Goal: Information Seeking & Learning: Learn about a topic

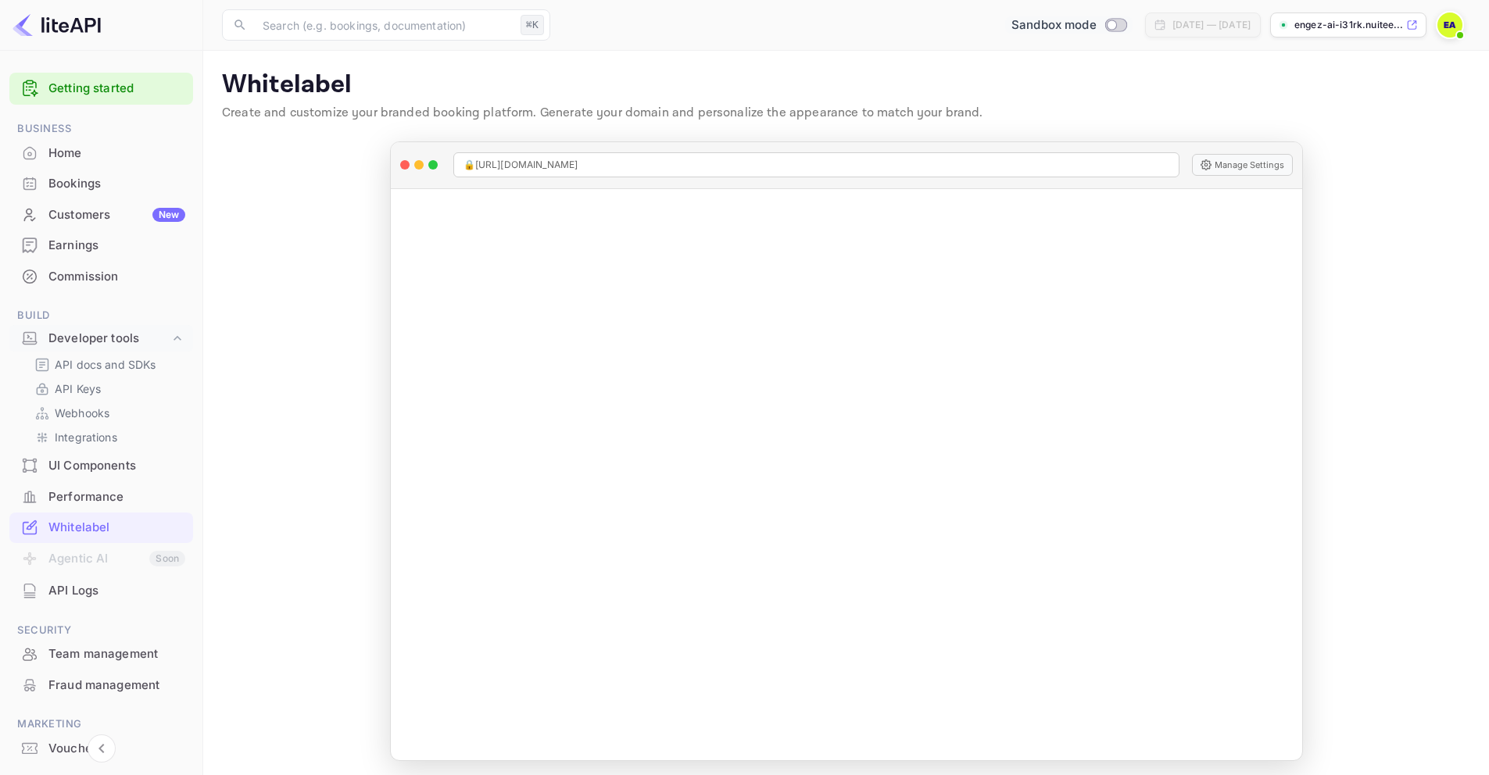
click at [1096, 25] on input "Switch to Production mode" at bounding box center [1111, 25] width 31 height 10
checkbox input "false"
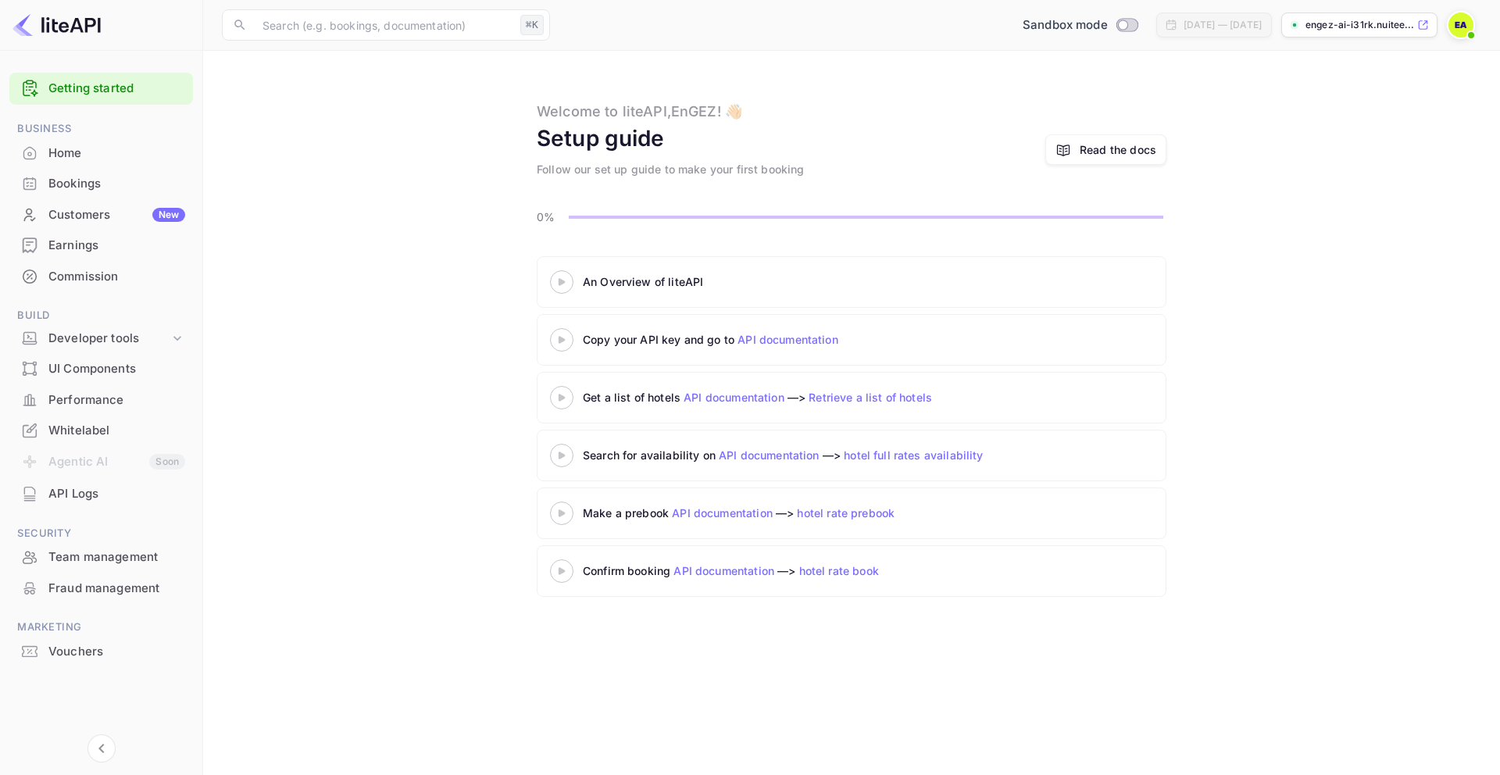
click at [554, 281] on icon at bounding box center [562, 282] width 55 height 8
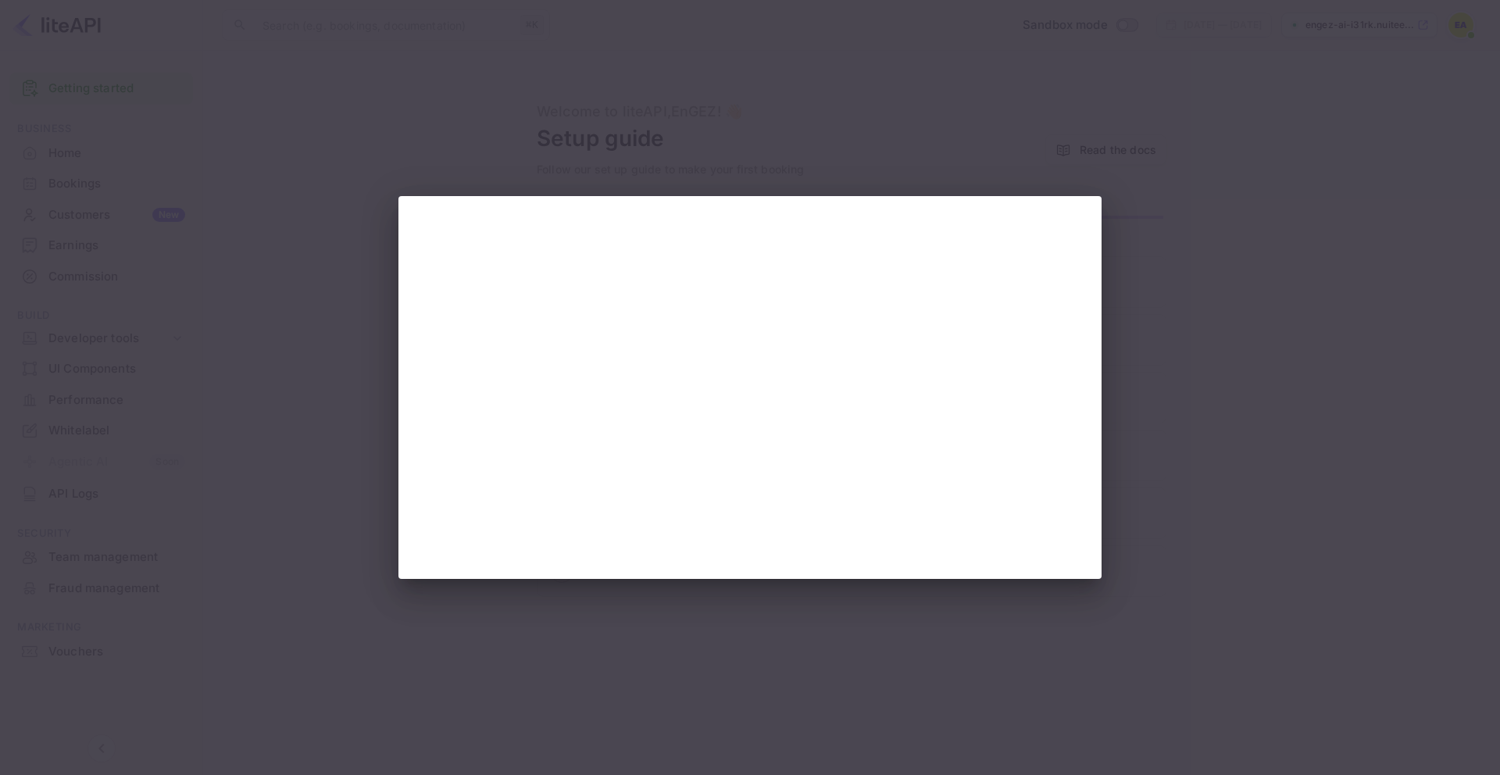
click at [1153, 131] on div at bounding box center [750, 387] width 1500 height 775
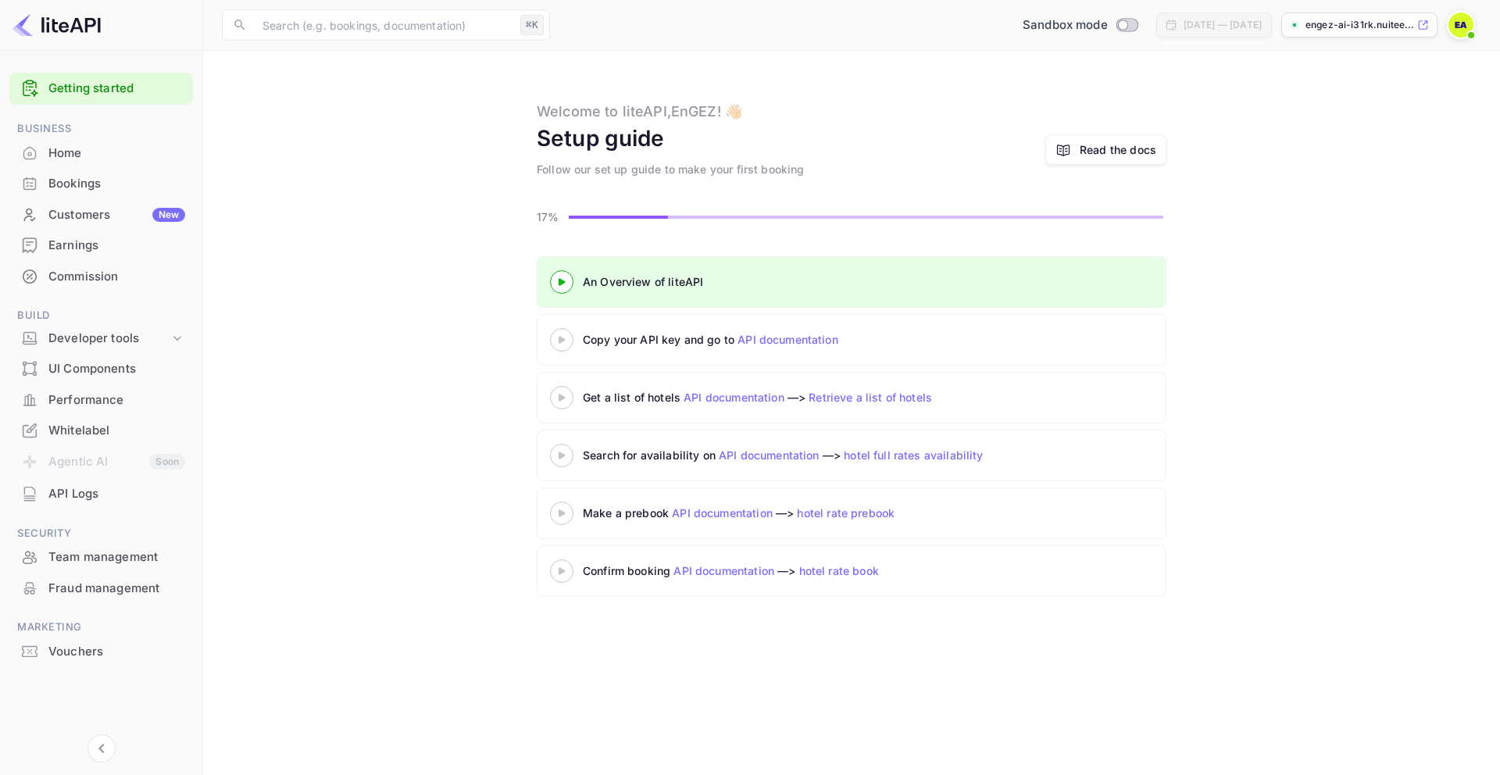
click at [562, 342] on icon at bounding box center [562, 340] width 55 height 8
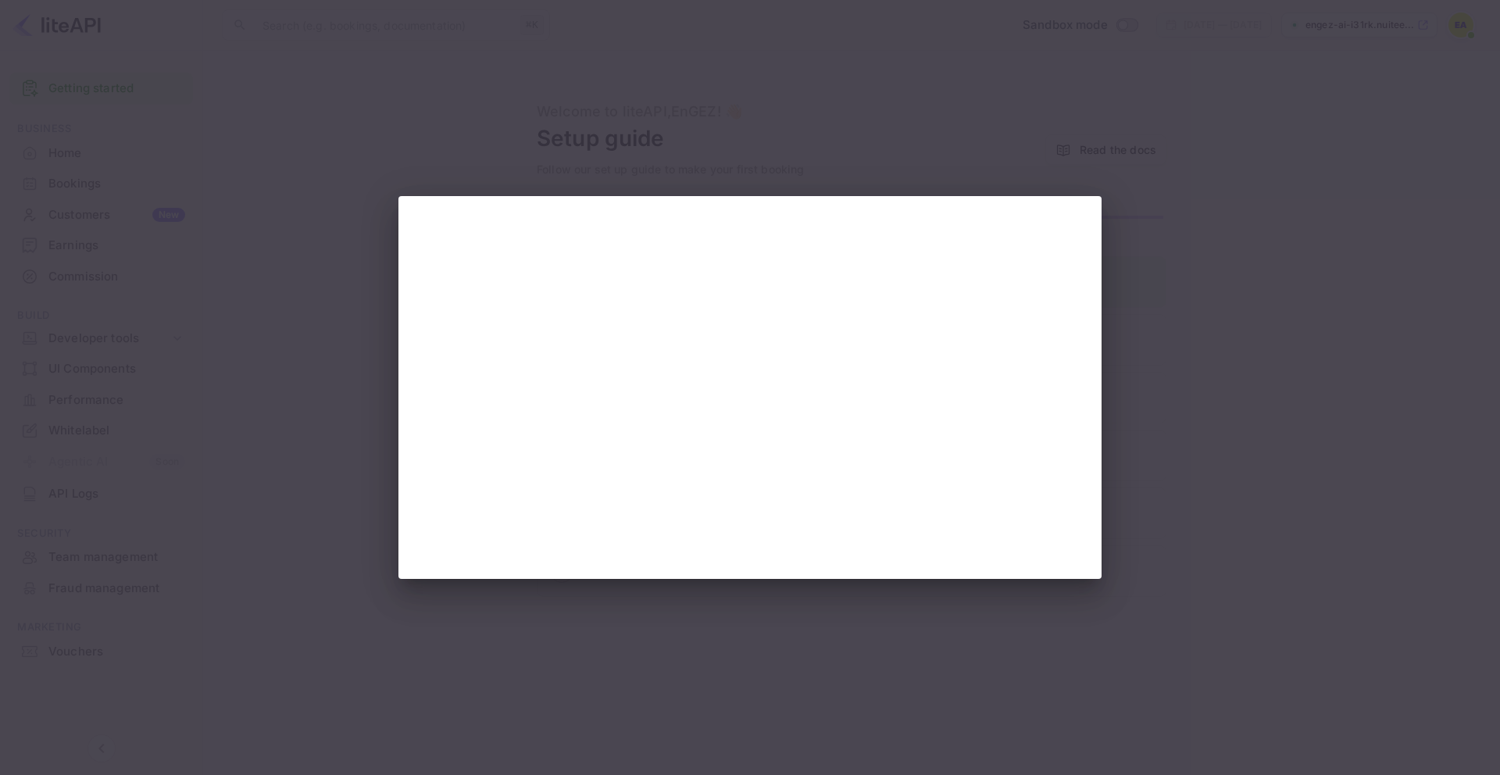
click at [1296, 283] on div at bounding box center [750, 387] width 1500 height 775
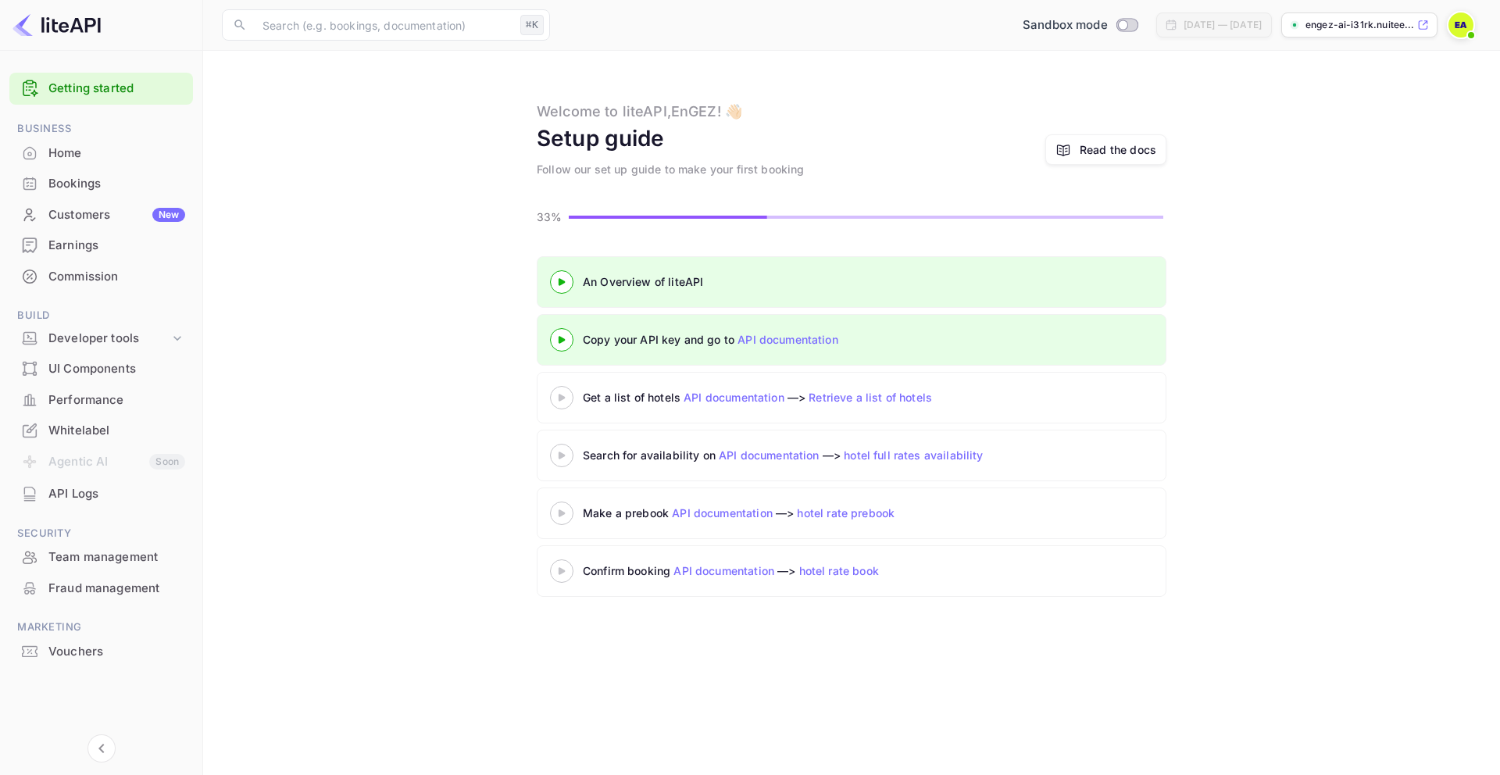
click at [565, 399] on icon at bounding box center [562, 398] width 55 height 8
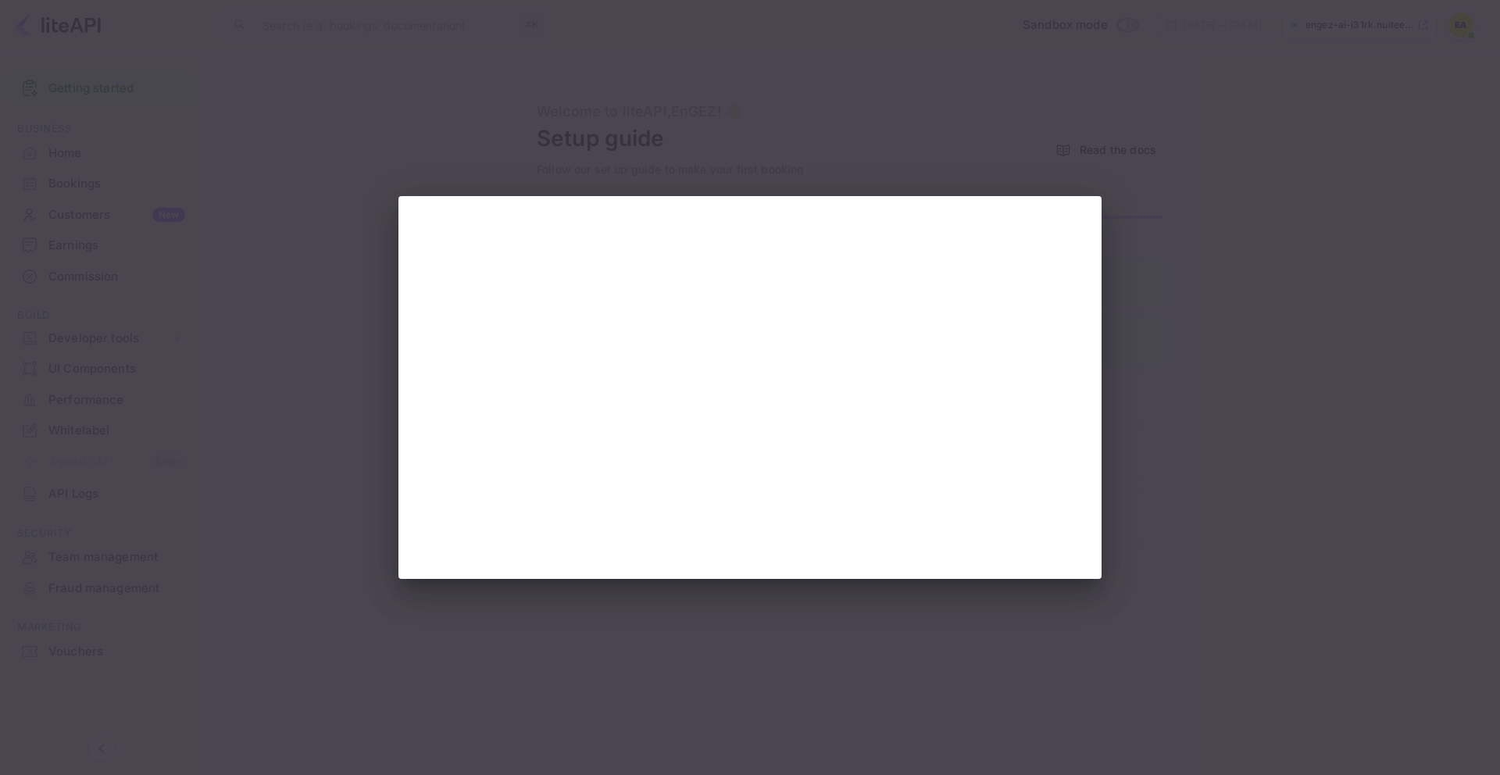
click at [1255, 327] on div at bounding box center [750, 387] width 1500 height 775
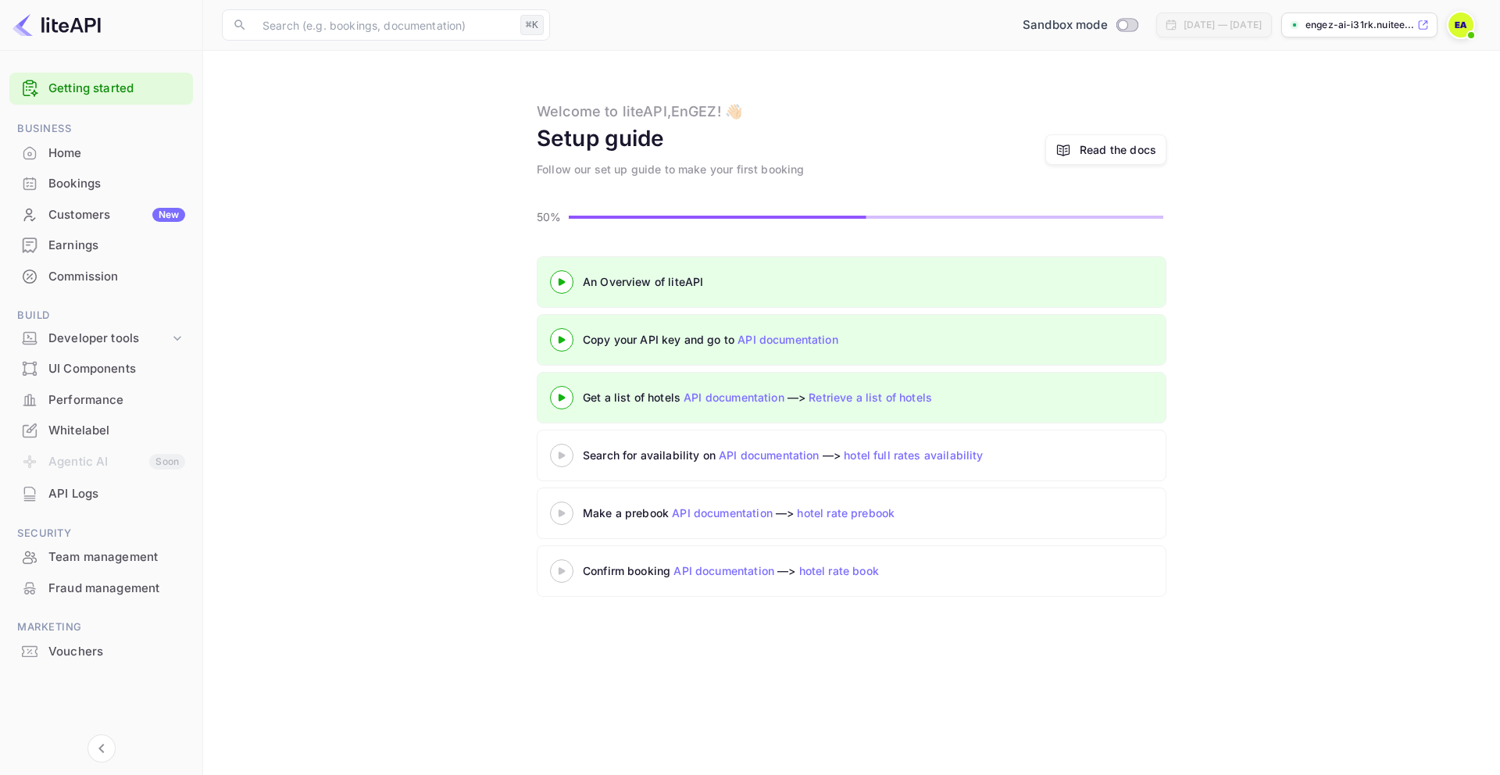
click at [561, 285] on 3 at bounding box center [562, 281] width 6 height 7
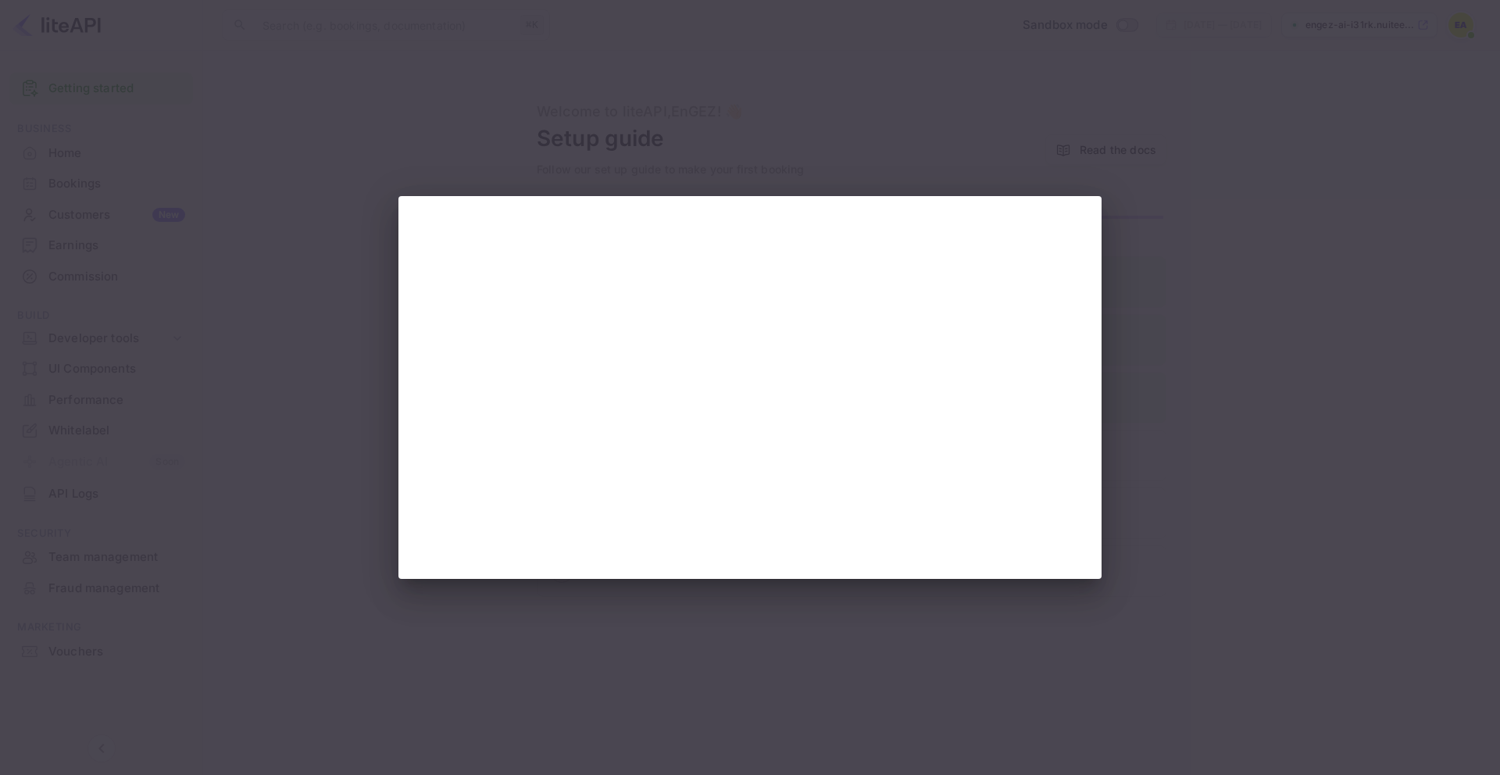
click at [1366, 402] on div at bounding box center [750, 387] width 1500 height 775
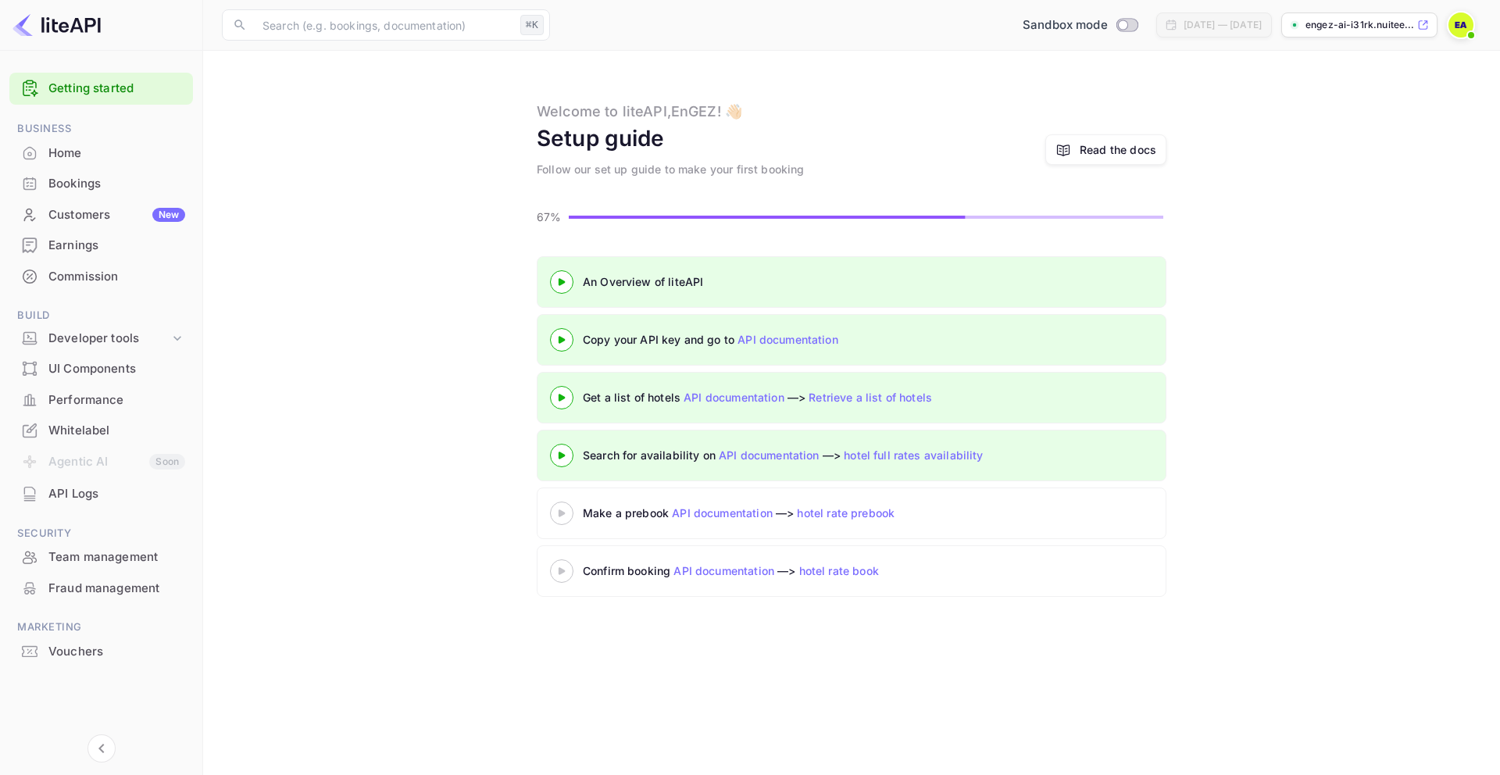
click at [560, 517] on div at bounding box center [562, 513] width 55 height 20
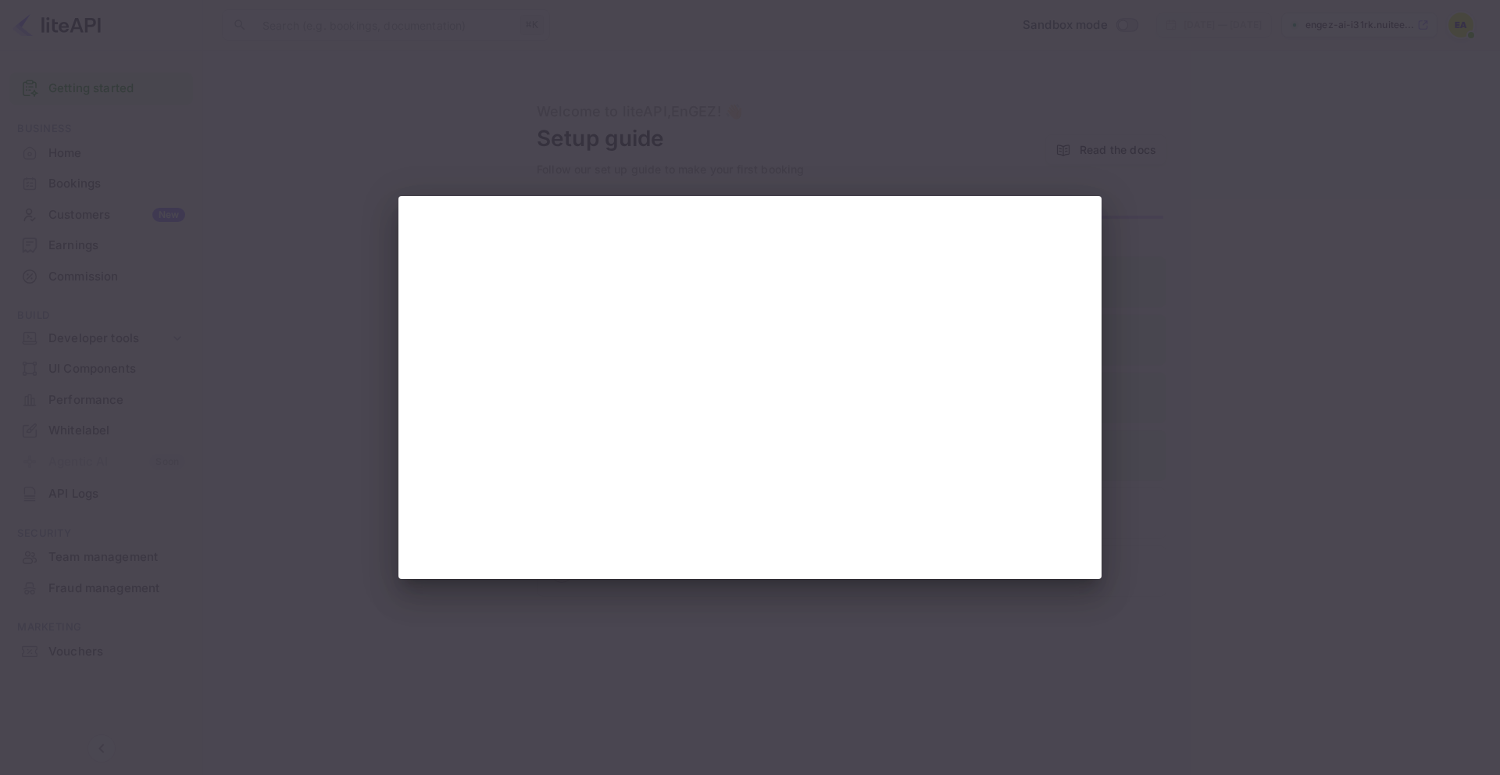
click at [1328, 406] on div at bounding box center [750, 387] width 1500 height 775
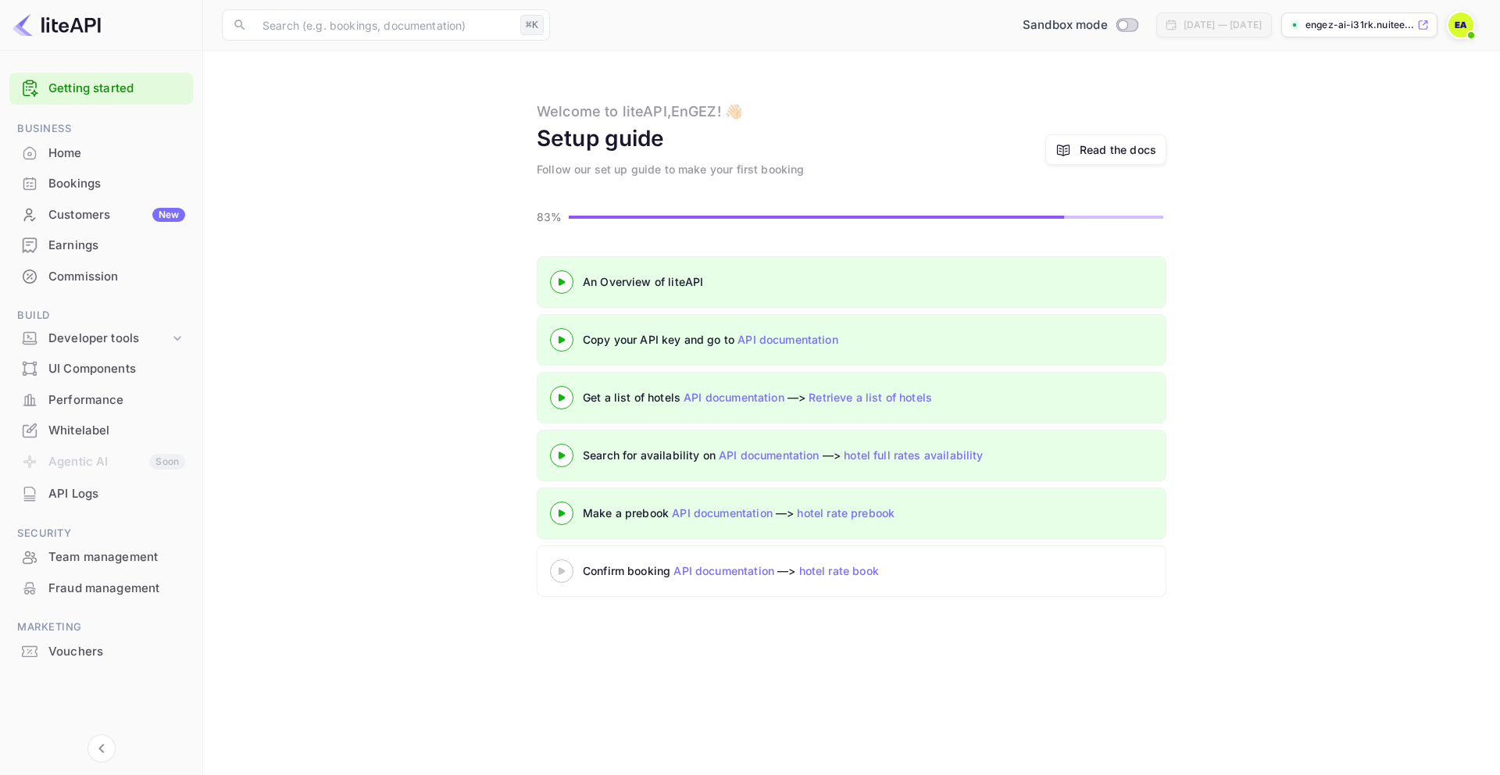
click at [560, 567] on icon at bounding box center [562, 571] width 55 height 8
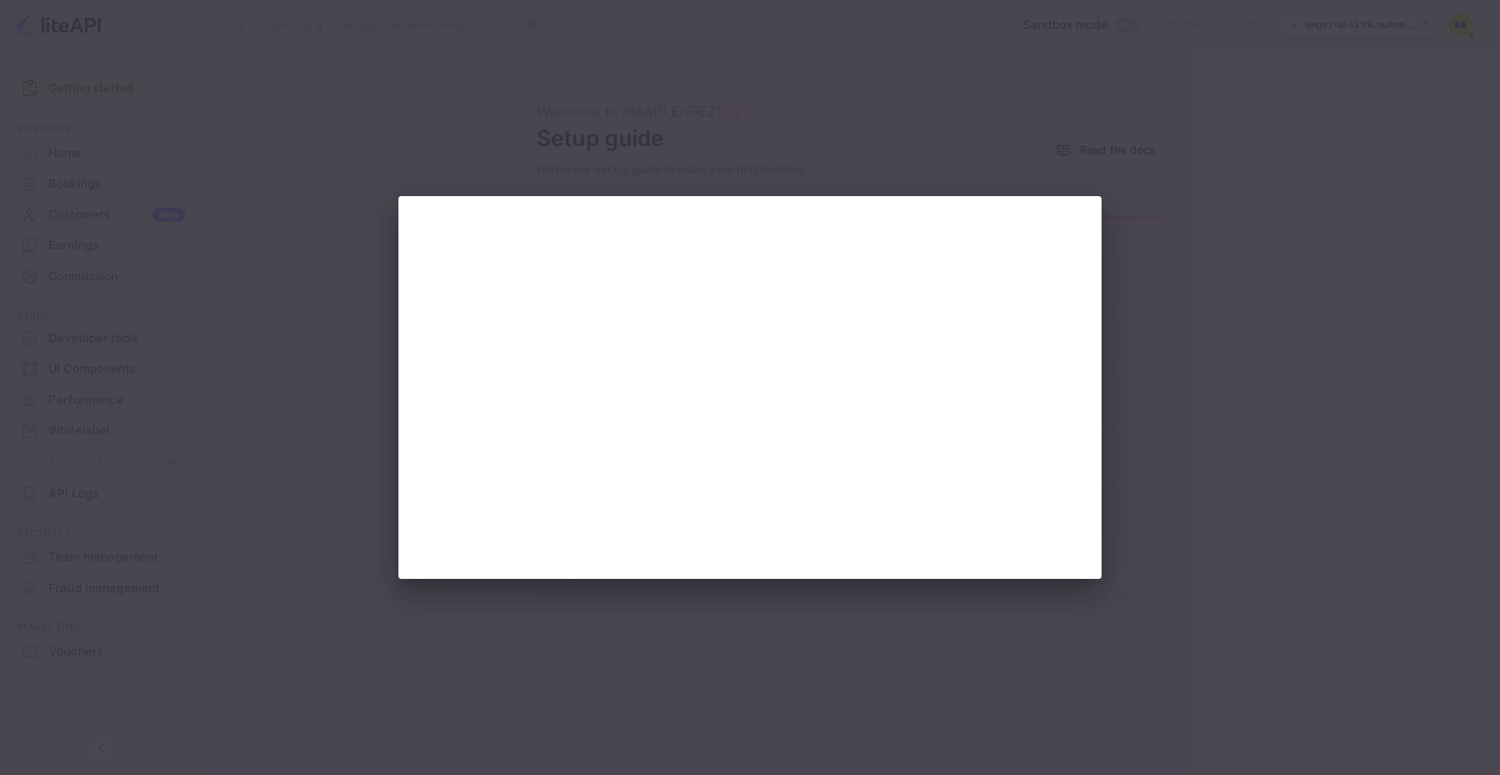
click at [1256, 431] on div at bounding box center [750, 387] width 1500 height 775
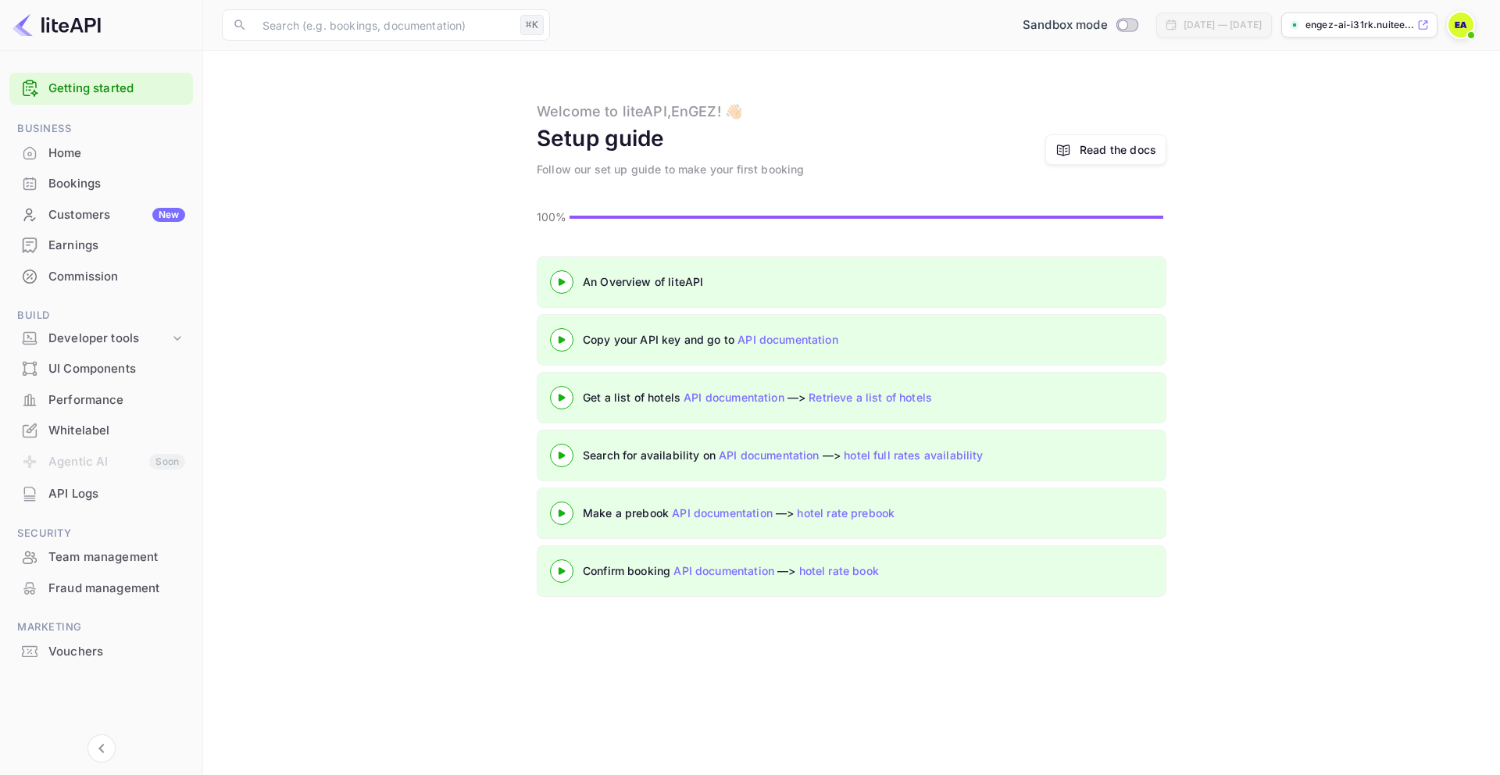
click at [1272, 473] on div "An Overview of liteAPI Copy your API key and go to API documentation Get a list…" at bounding box center [852, 429] width 1260 height 347
click at [1107, 27] on input "Switch to Production mode" at bounding box center [1122, 25] width 31 height 10
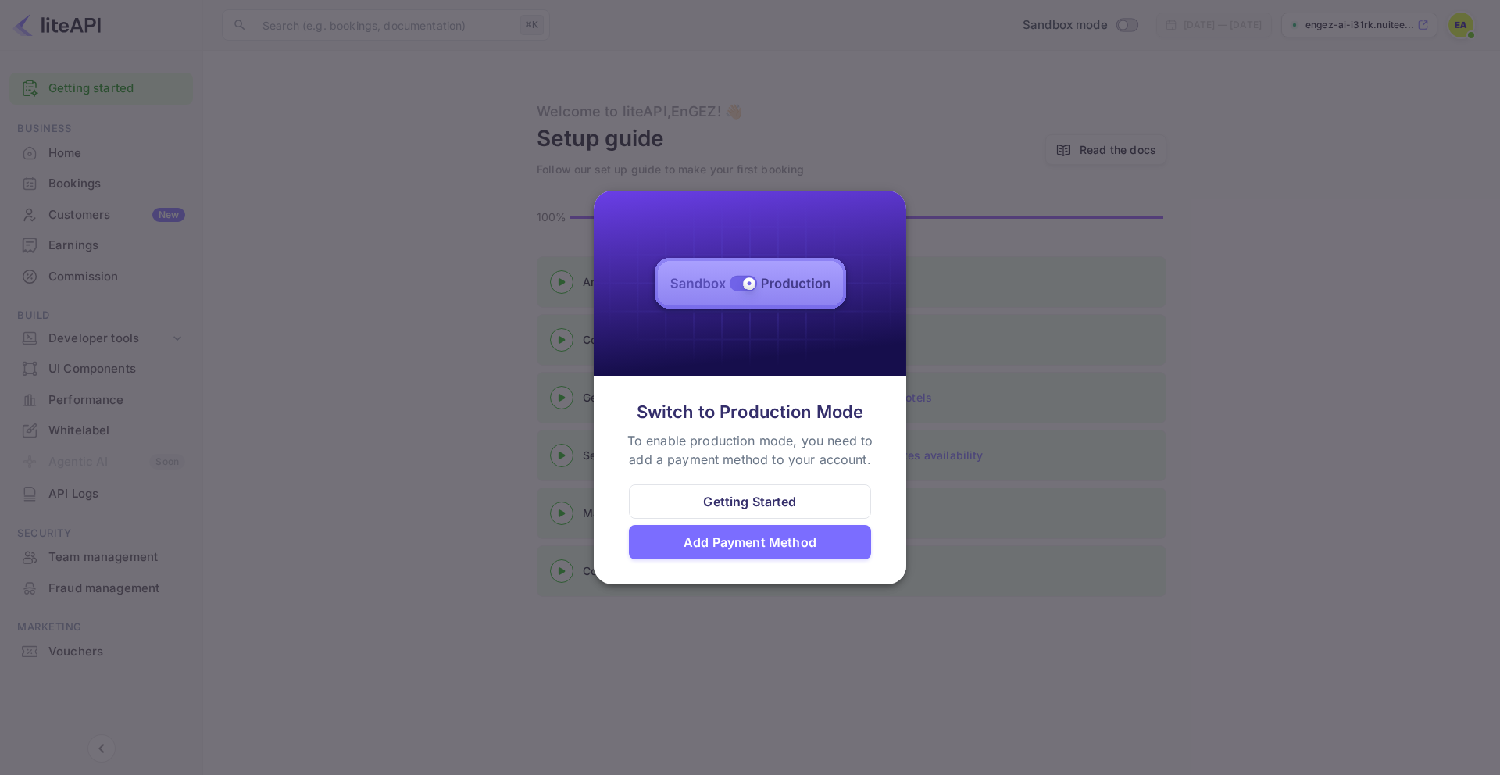
click at [782, 499] on div "Getting Started" at bounding box center [749, 501] width 93 height 19
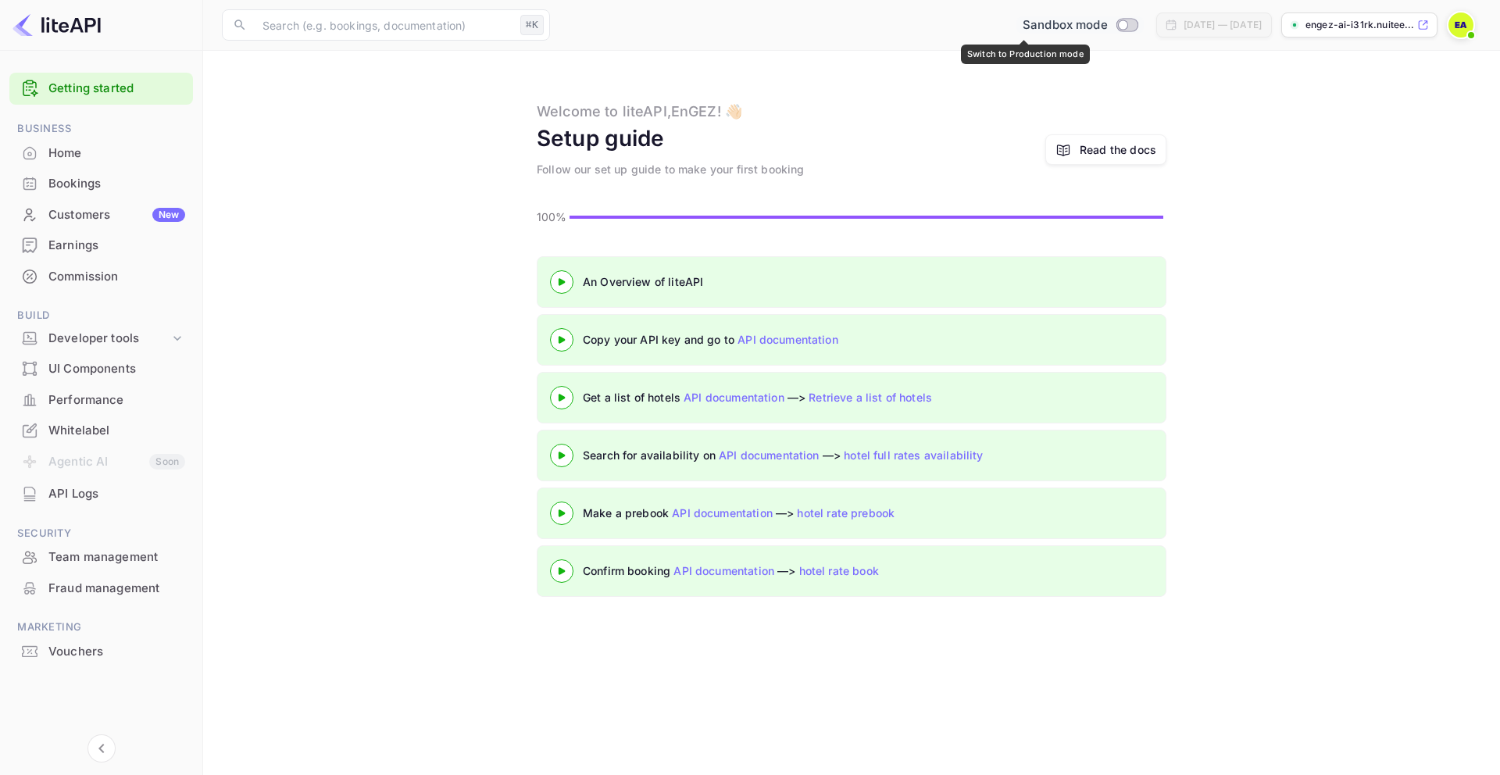
click at [1107, 23] on input "Switch to Production mode" at bounding box center [1122, 25] width 31 height 10
checkbox input "false"
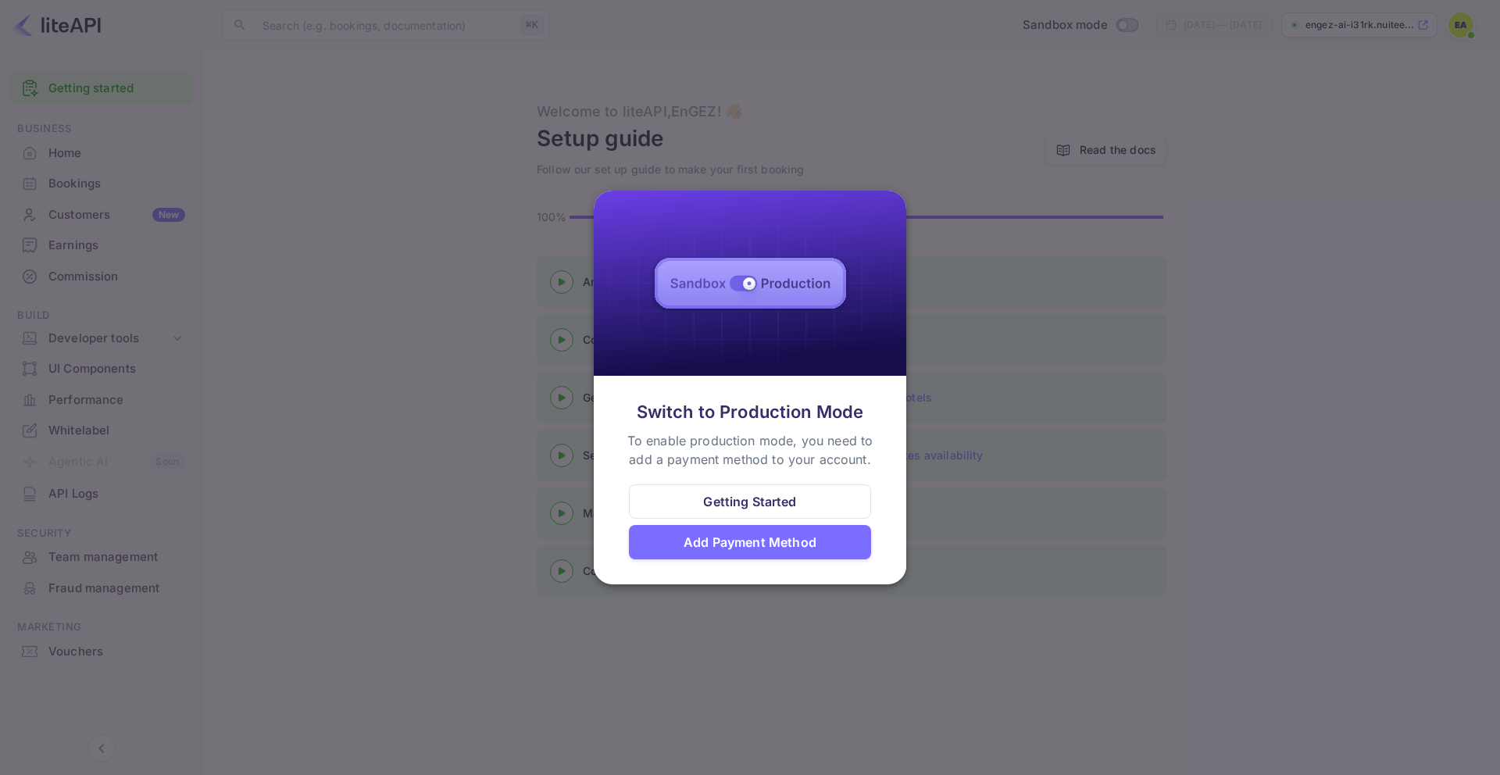
click at [745, 537] on div "Add Payment Method" at bounding box center [750, 542] width 133 height 19
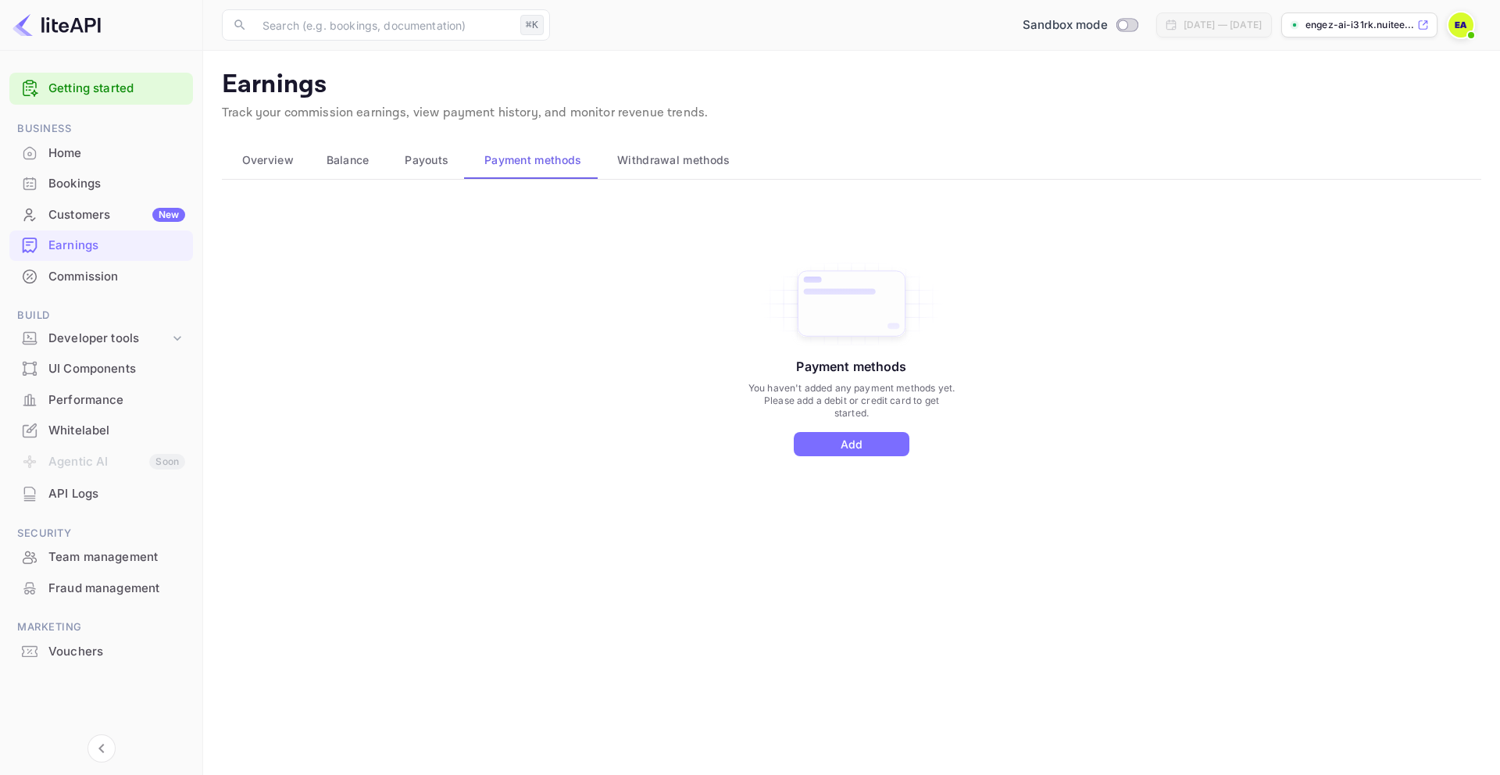
click at [678, 156] on span "Withdrawal methods" at bounding box center [673, 160] width 113 height 19
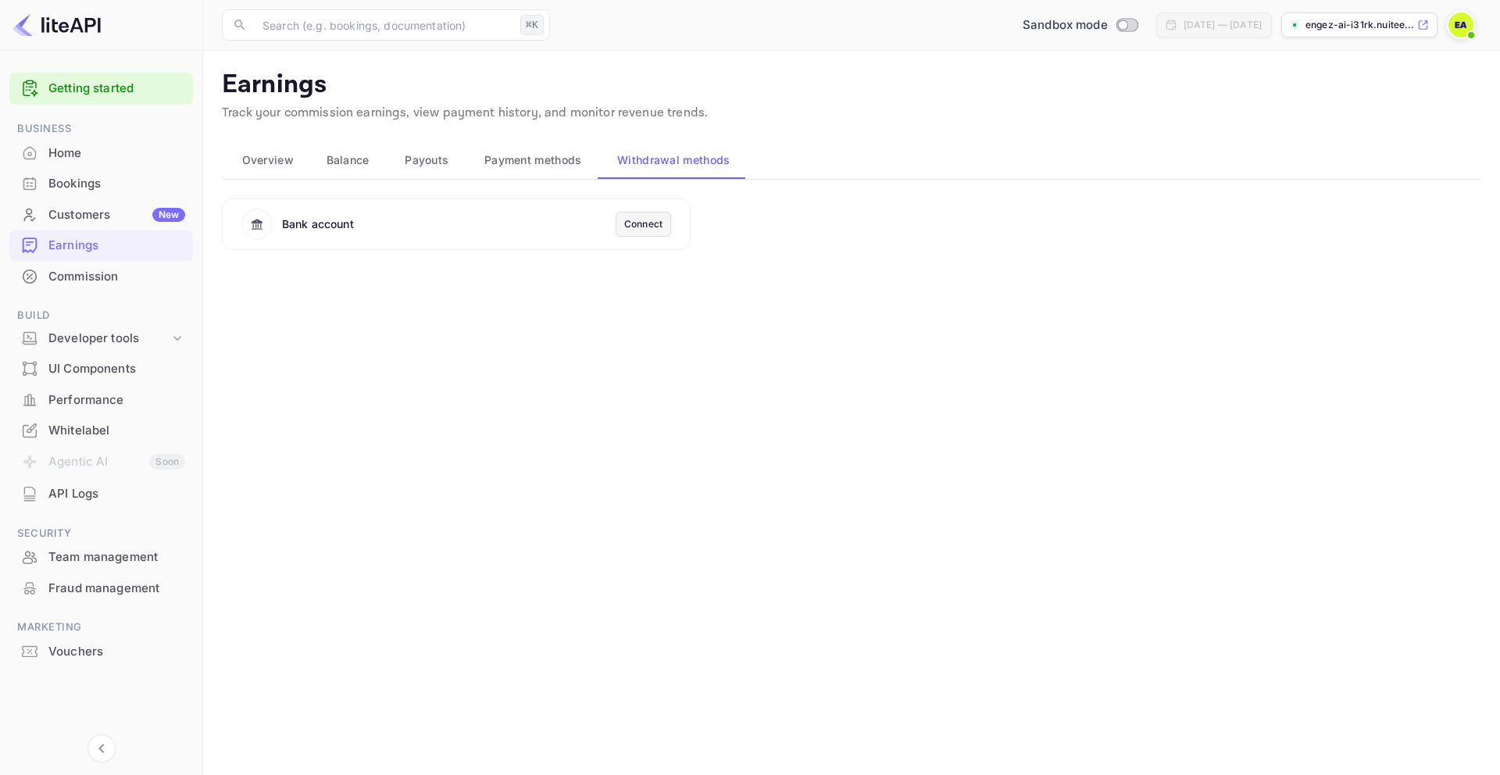
click at [641, 223] on div "Connect" at bounding box center [643, 224] width 38 height 14
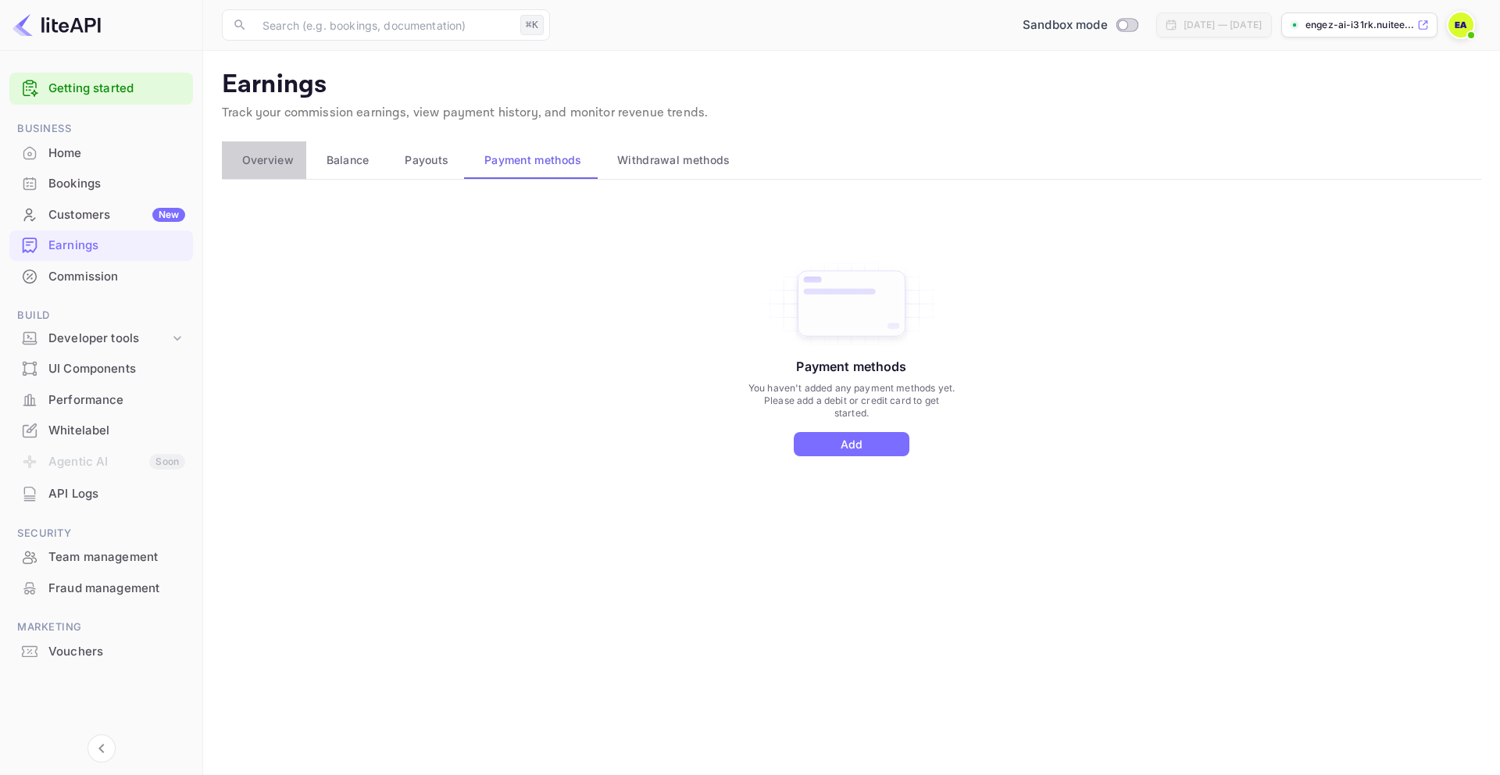
click at [261, 156] on span "Overview" at bounding box center [268, 160] width 52 height 19
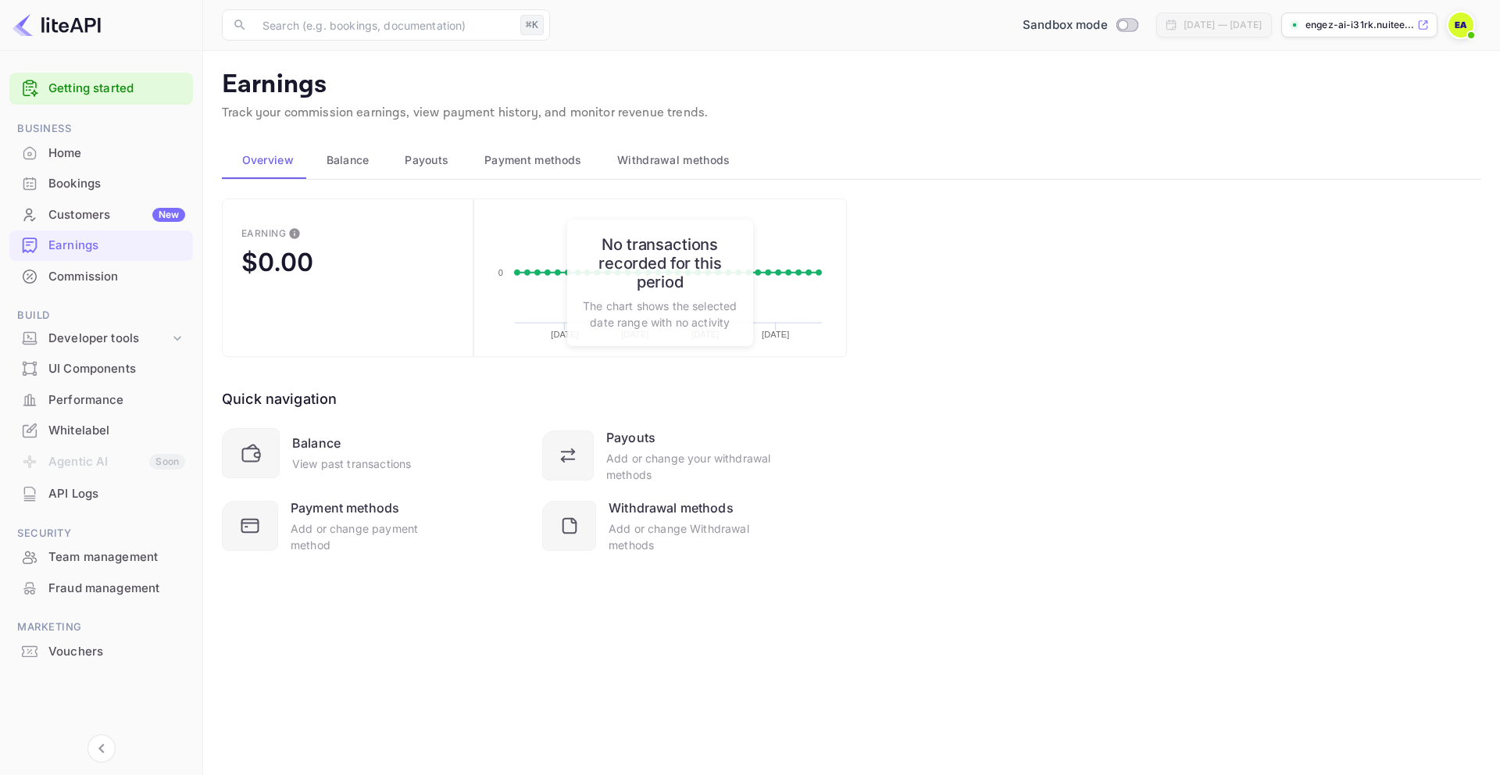
click at [90, 213] on div "Customers New" at bounding box center [116, 215] width 137 height 18
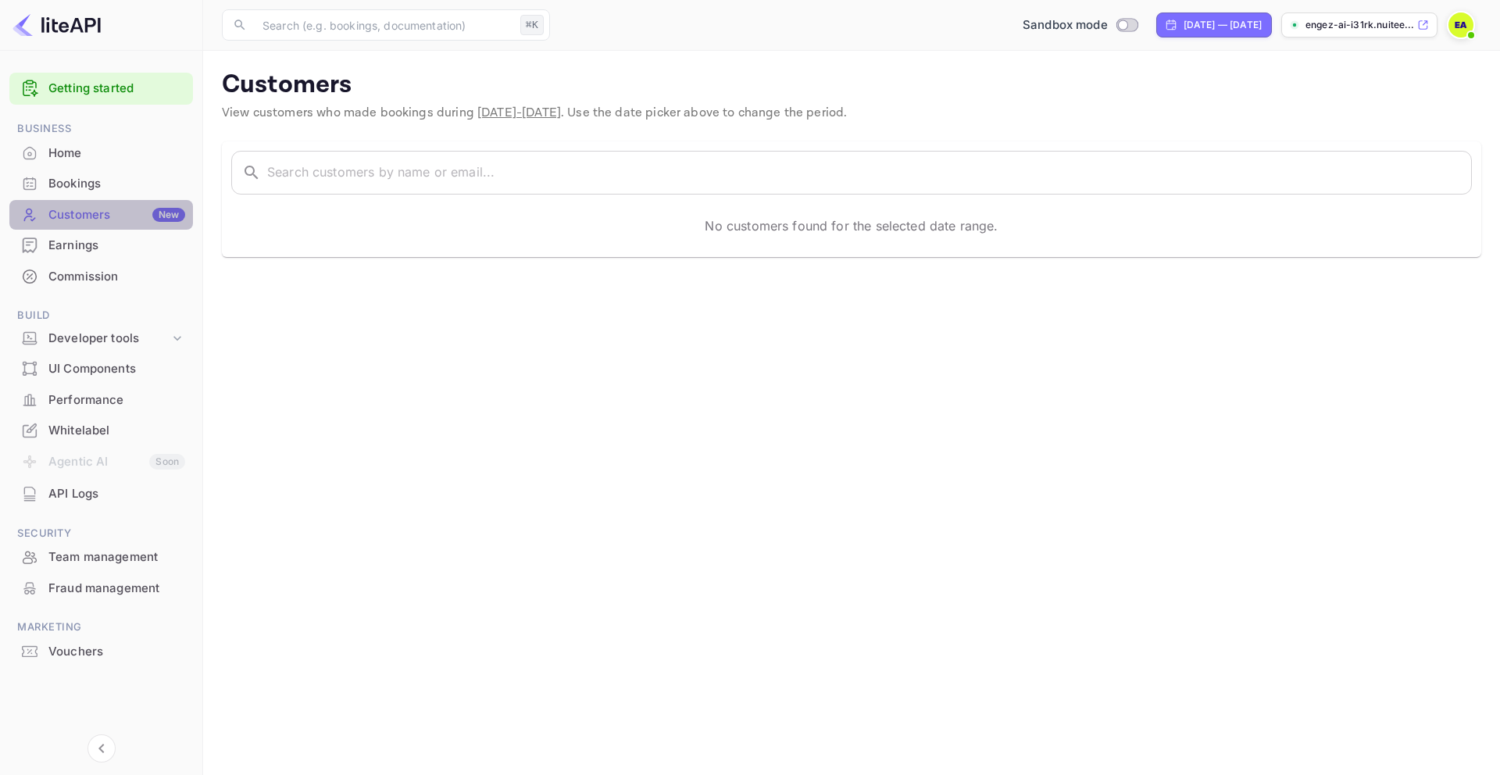
click at [172, 219] on div "New" at bounding box center [168, 215] width 33 height 14
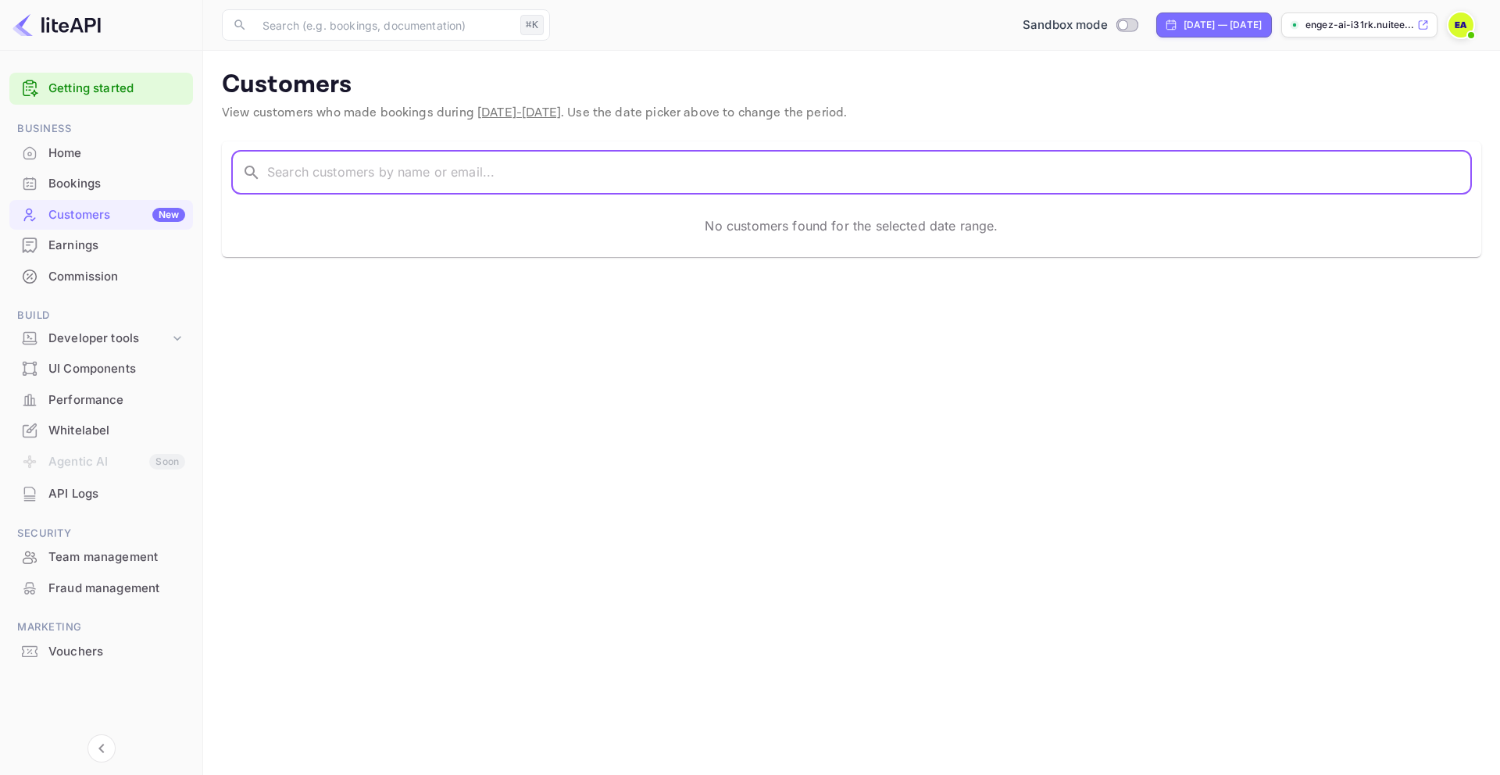
click at [304, 173] on input "text" at bounding box center [869, 173] width 1205 height 44
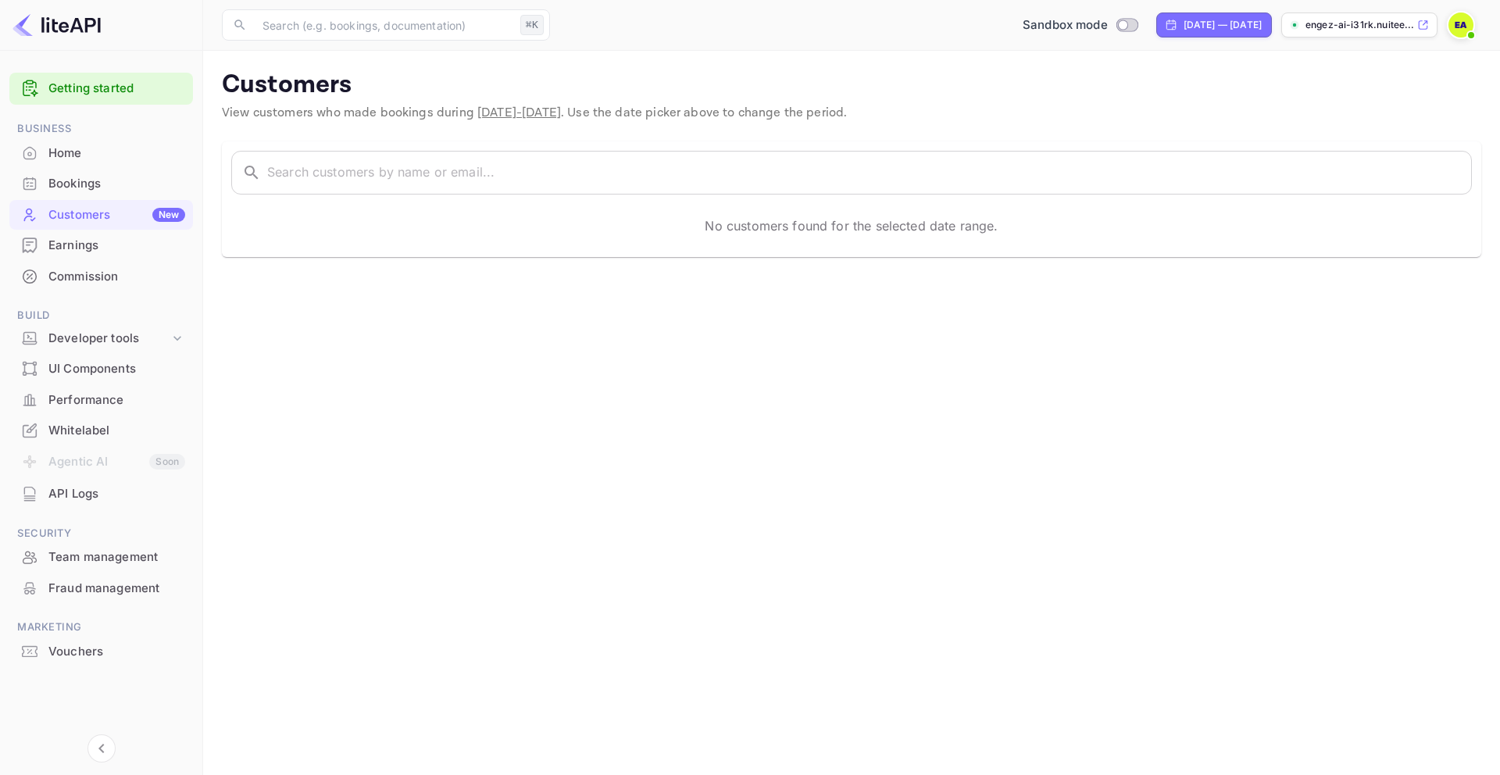
drag, startPoint x: 602, startPoint y: 334, endPoint x: 628, endPoint y: 324, distance: 27.4
click at [604, 334] on main "Customers View customers who made bookings during [DATE] - [DATE] . Use the dat…" at bounding box center [851, 413] width 1297 height 724
click at [1184, 21] on div "[DATE] — [DATE]" at bounding box center [1223, 25] width 78 height 14
select select "6"
select select "2025"
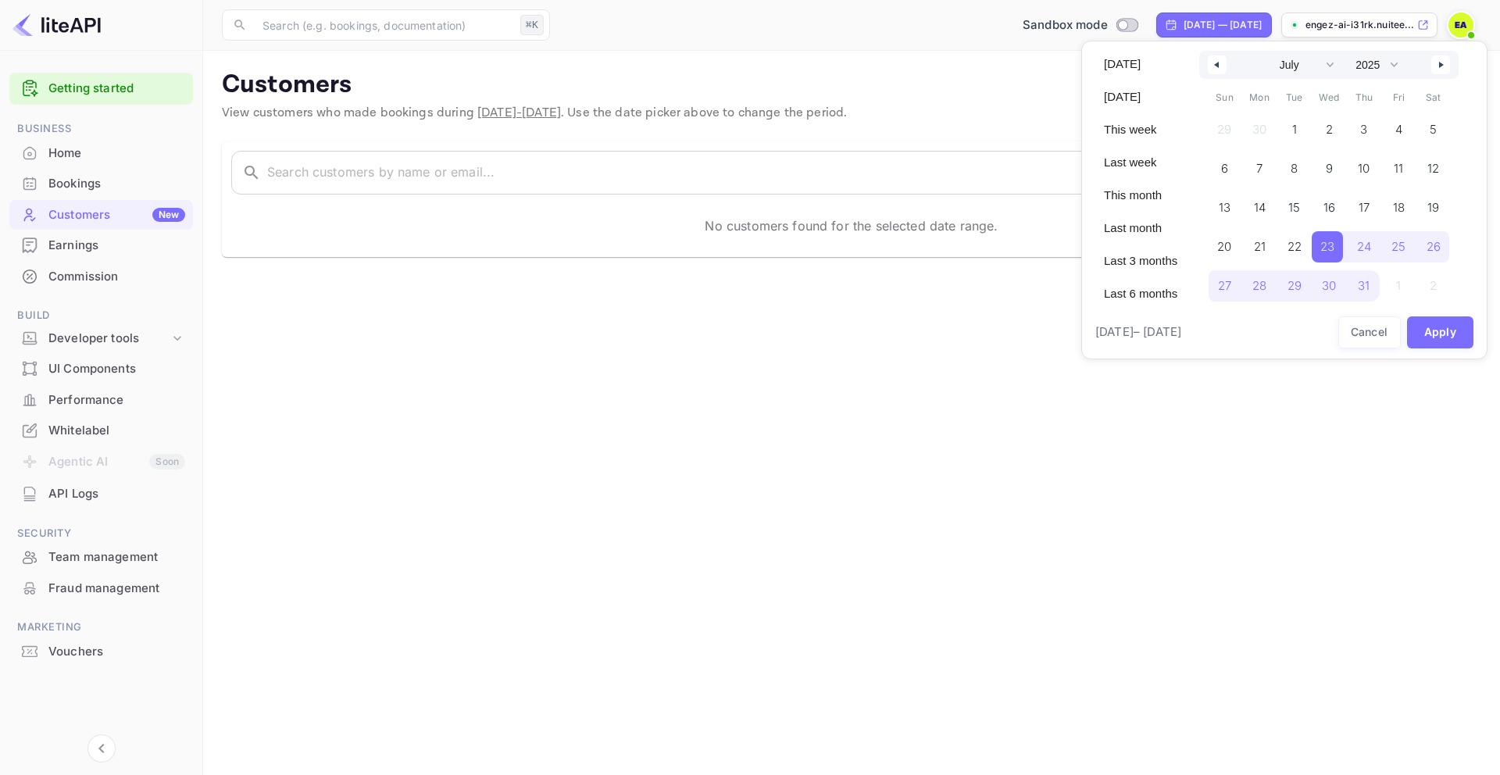
drag, startPoint x: 896, startPoint y: 480, endPoint x: 912, endPoint y: 419, distance: 62.9
click at [896, 479] on div at bounding box center [750, 387] width 1500 height 775
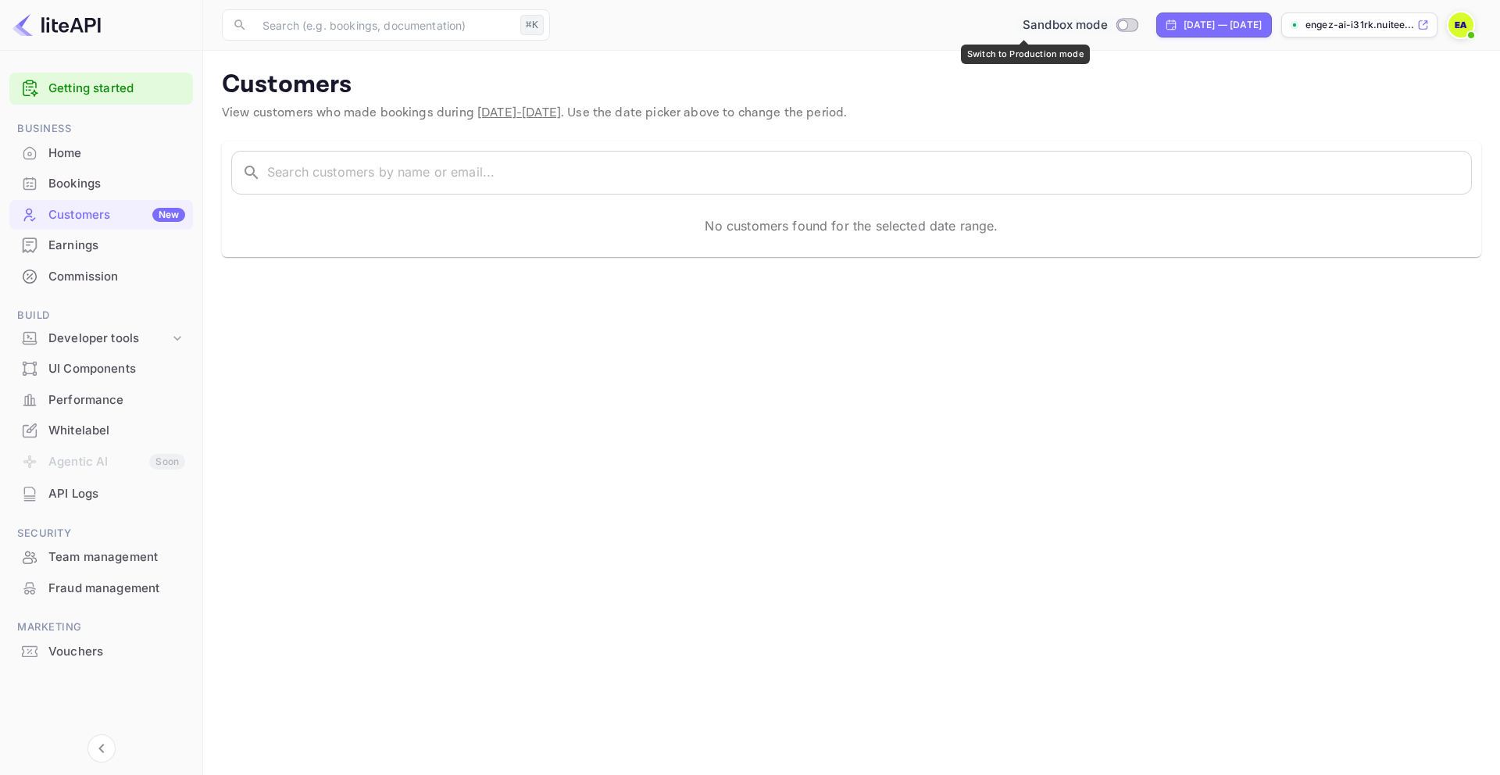
click at [1107, 22] on input "Switch to Production mode" at bounding box center [1122, 25] width 31 height 10
checkbox input "false"
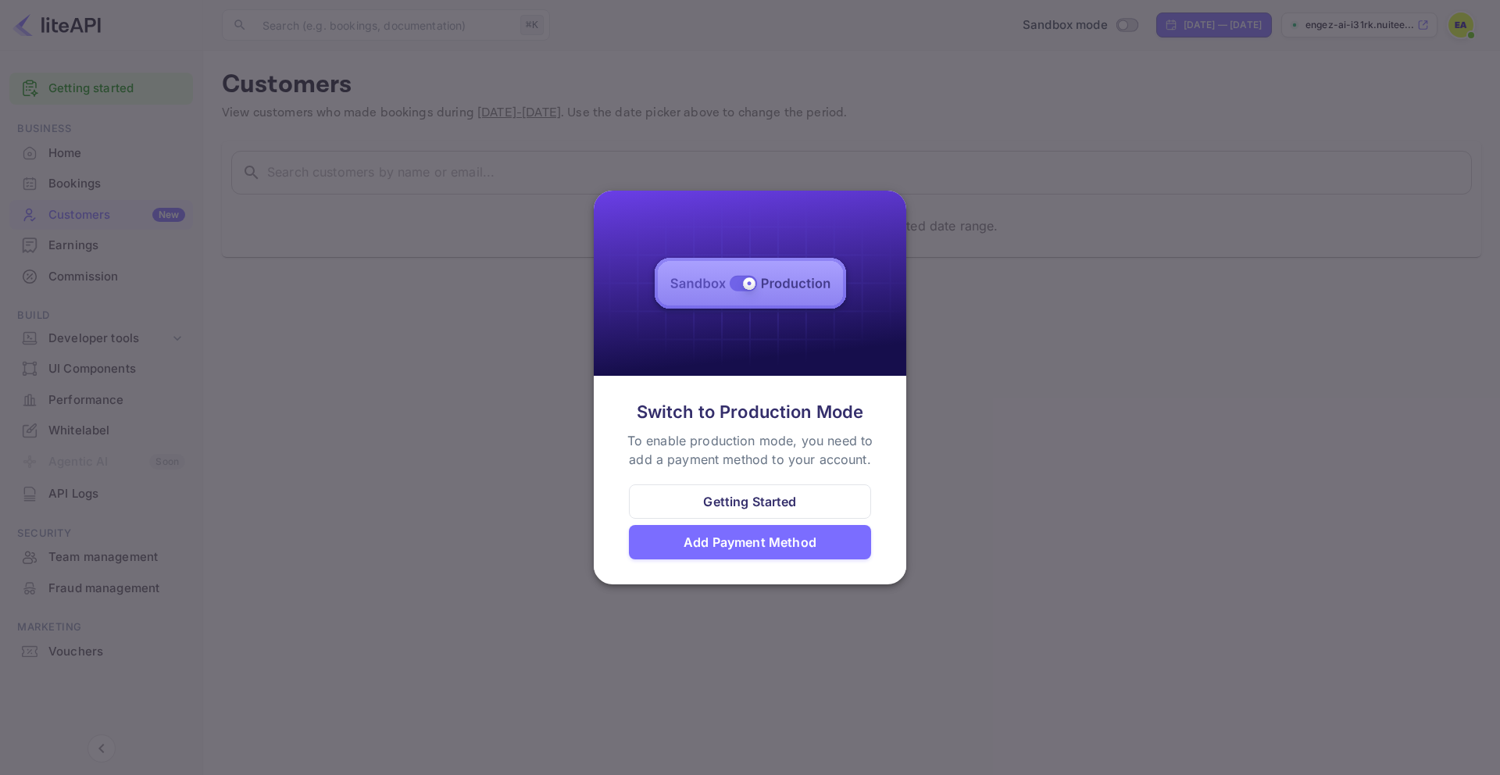
click at [767, 497] on div "Getting Started" at bounding box center [749, 501] width 93 height 19
